Goal: Information Seeking & Learning: Learn about a topic

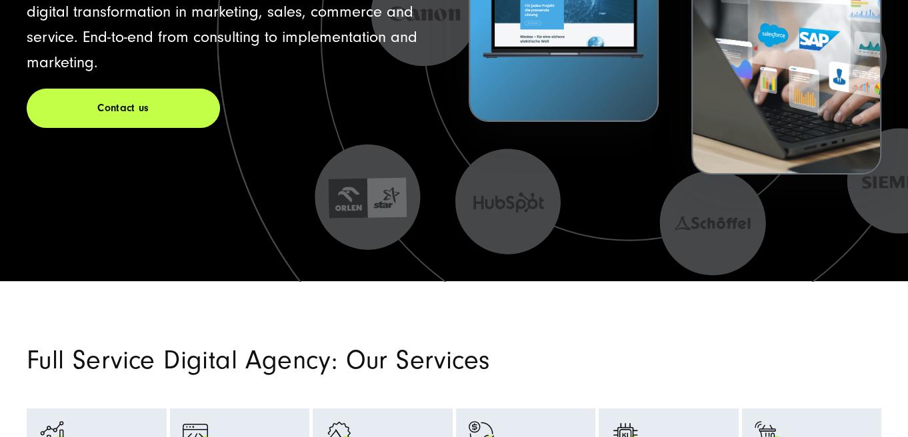
scroll to position [310, 0]
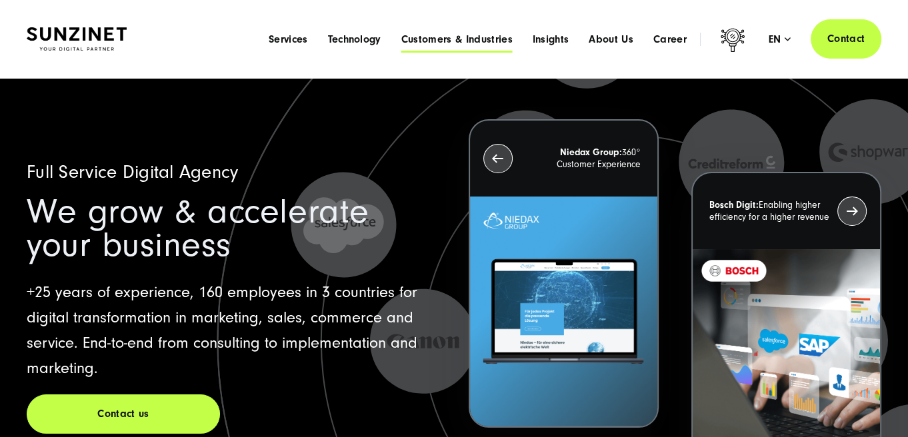
click at [437, 42] on span "Customers & Industries" at bounding box center [456, 39] width 111 height 13
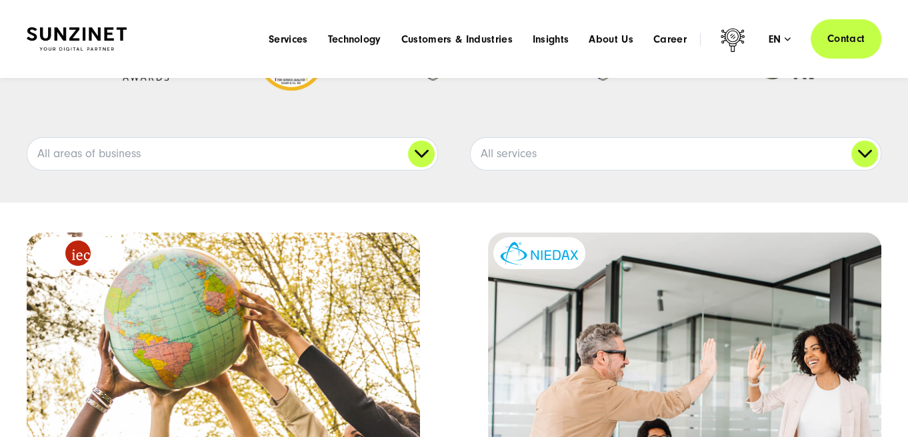
scroll to position [177, 0]
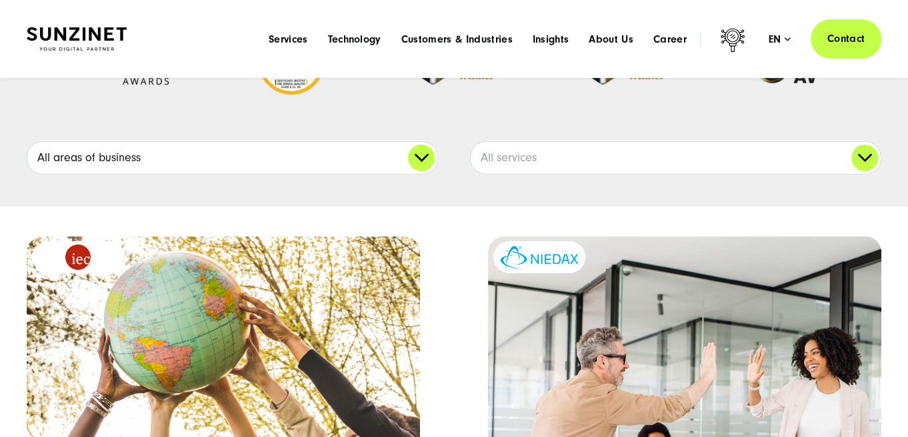
click at [418, 159] on link "All areas of business" at bounding box center [232, 158] width 410 height 32
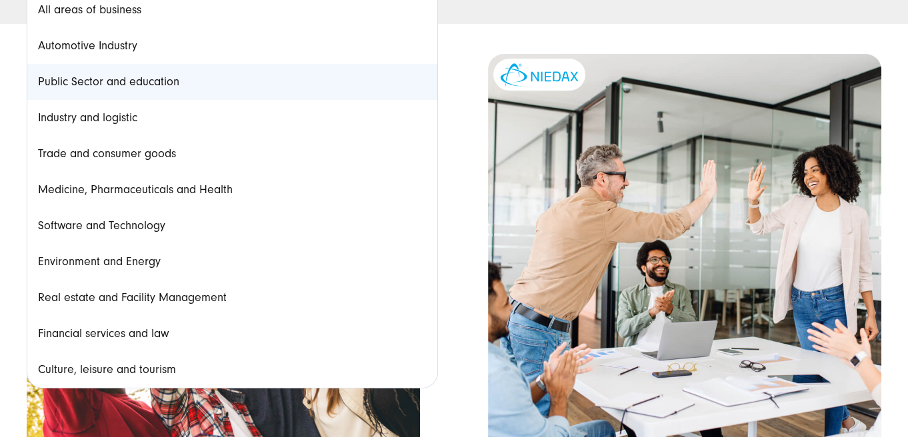
scroll to position [368, 0]
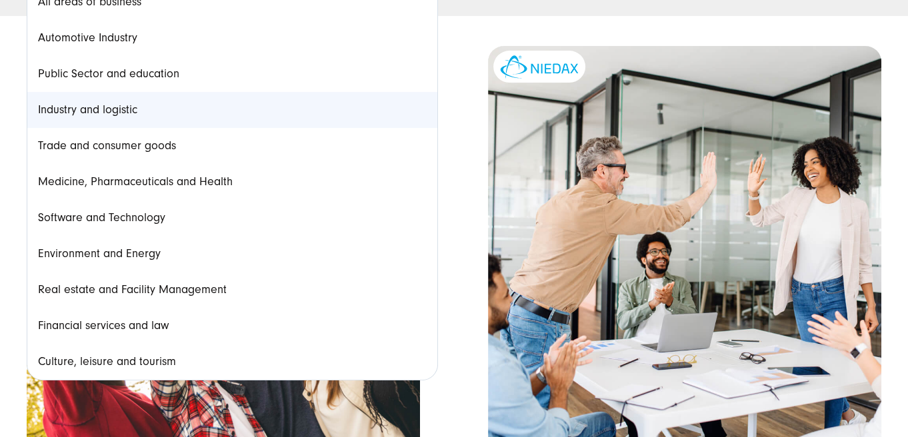
click at [127, 103] on link "Industry and logistic" at bounding box center [232, 110] width 410 height 36
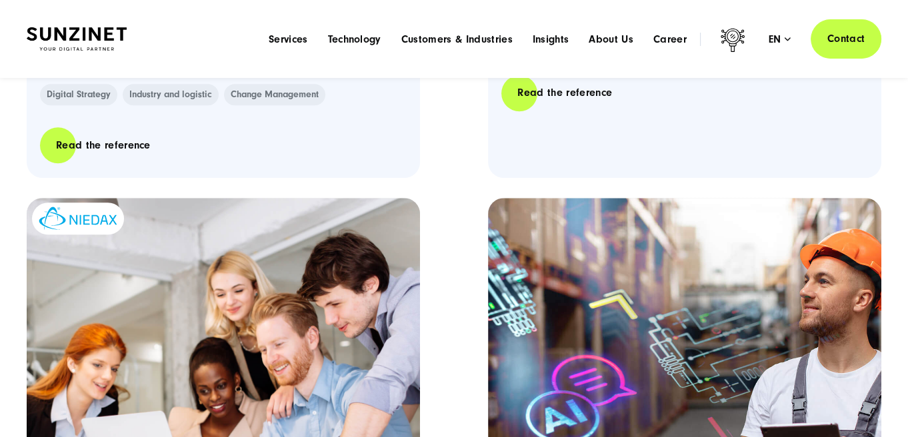
scroll to position [0, 0]
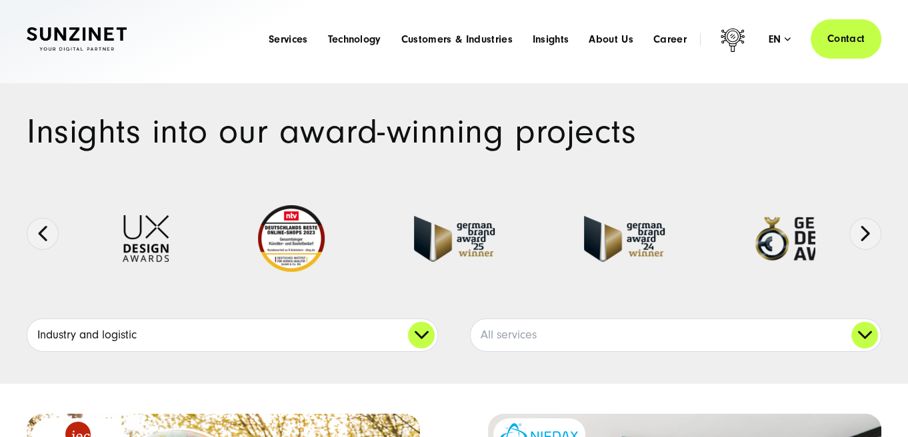
click at [237, 337] on link "Industry and logistic" at bounding box center [232, 335] width 410 height 32
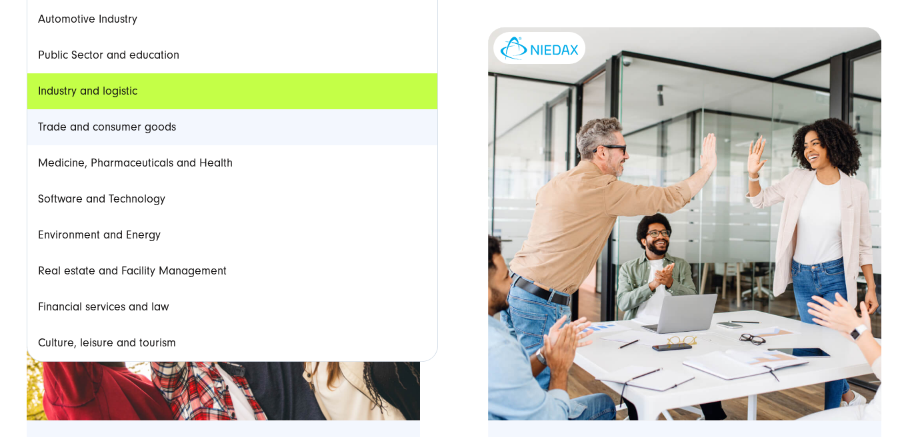
scroll to position [387, 0]
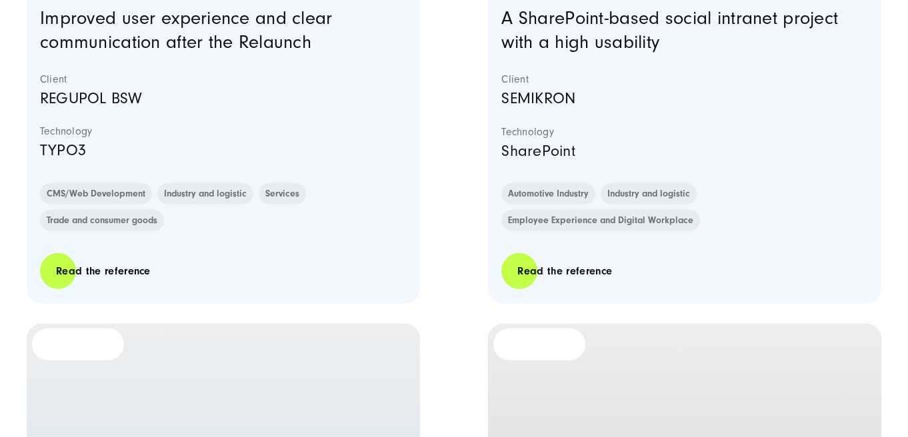
scroll to position [3630, 0]
